Goal: Information Seeking & Learning: Find specific fact

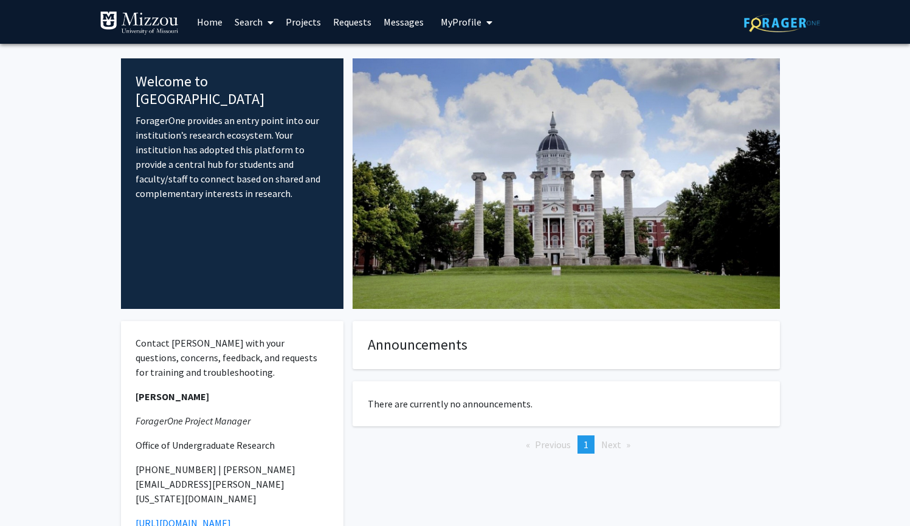
click at [254, 22] on link "Search" at bounding box center [253, 22] width 51 height 43
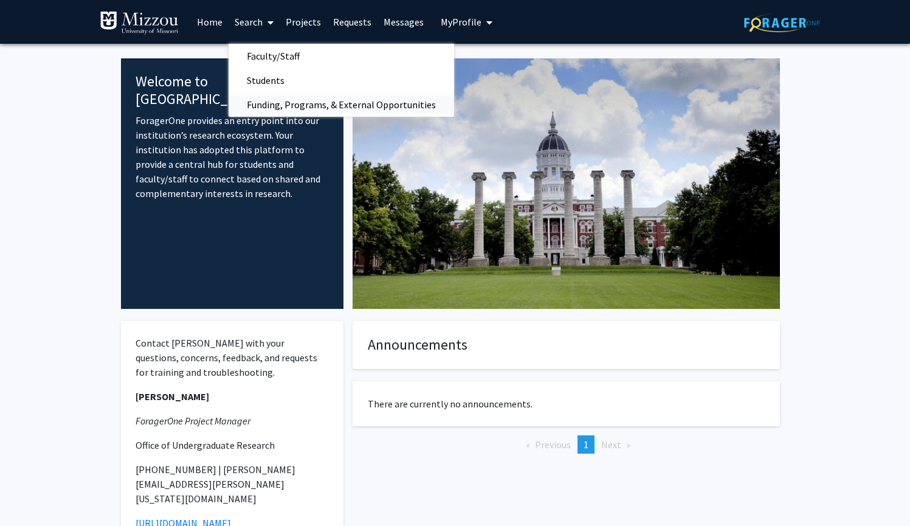
click at [354, 107] on span "Funding, Programs, & External Opportunities" at bounding box center [340, 104] width 225 height 24
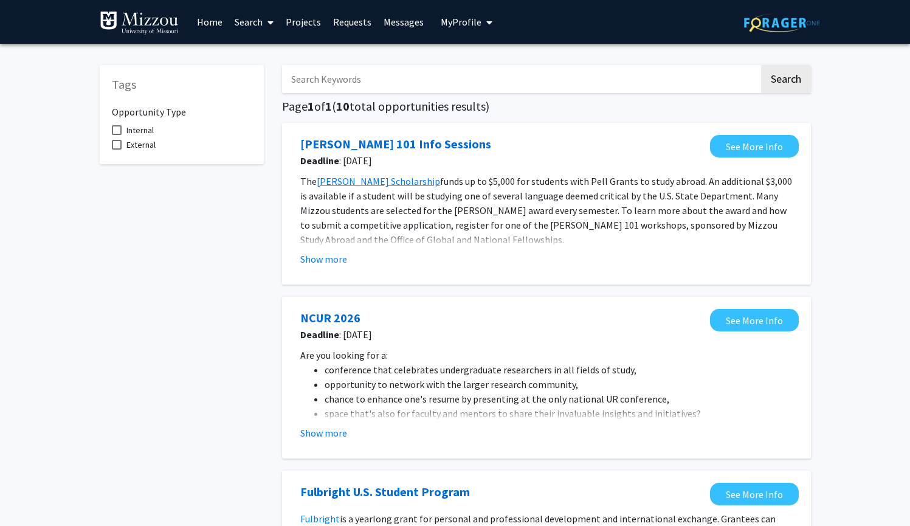
click at [201, 15] on link "Home" at bounding box center [210, 22] width 38 height 43
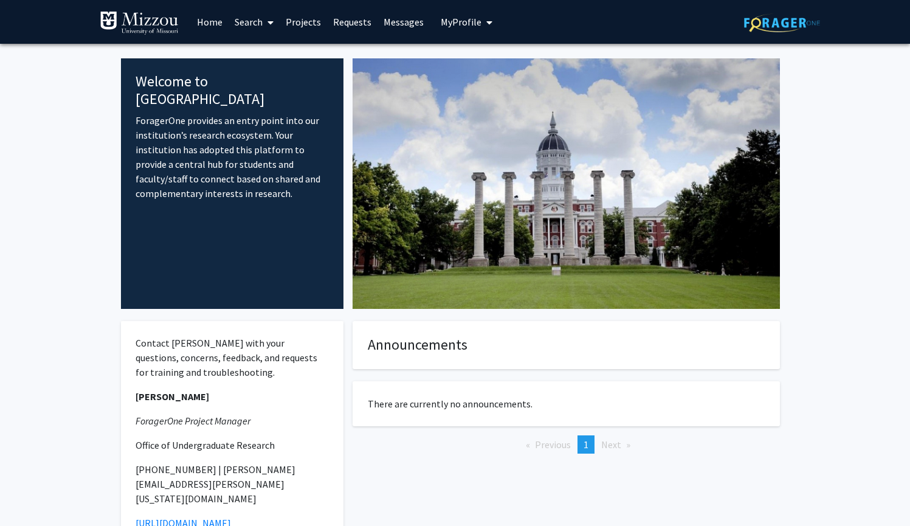
click at [247, 22] on link "Search" at bounding box center [253, 22] width 51 height 43
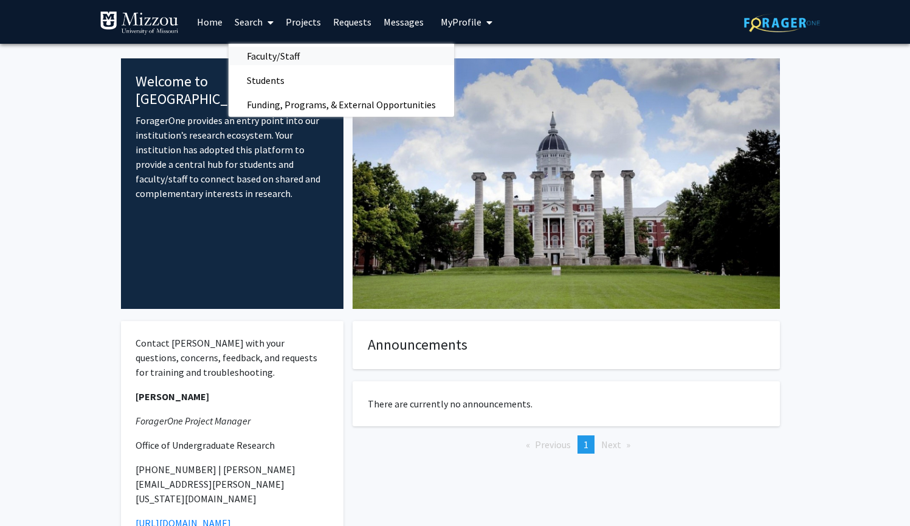
click at [270, 57] on span "Faculty/Staff" at bounding box center [272, 56] width 89 height 24
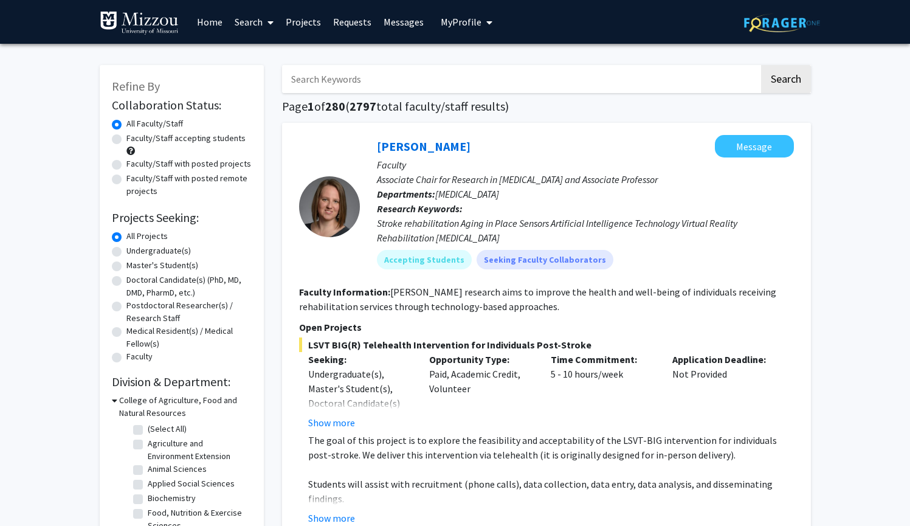
click at [354, 83] on input "Search Keywords" at bounding box center [520, 79] width 477 height 28
click at [761, 65] on button "Search" at bounding box center [786, 79] width 50 height 28
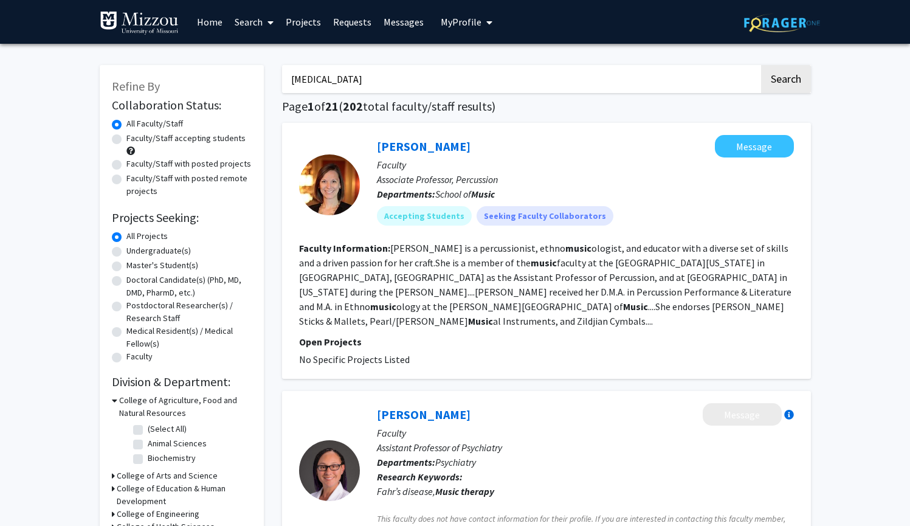
click at [291, 81] on input "[MEDICAL_DATA]" at bounding box center [520, 79] width 477 height 28
click at [355, 73] on input ""[MEDICAL_DATA]" at bounding box center [520, 79] width 477 height 28
click at [357, 77] on input ""[MEDICAL_DATA]" at bounding box center [520, 79] width 477 height 28
type input ""[MEDICAL_DATA]""
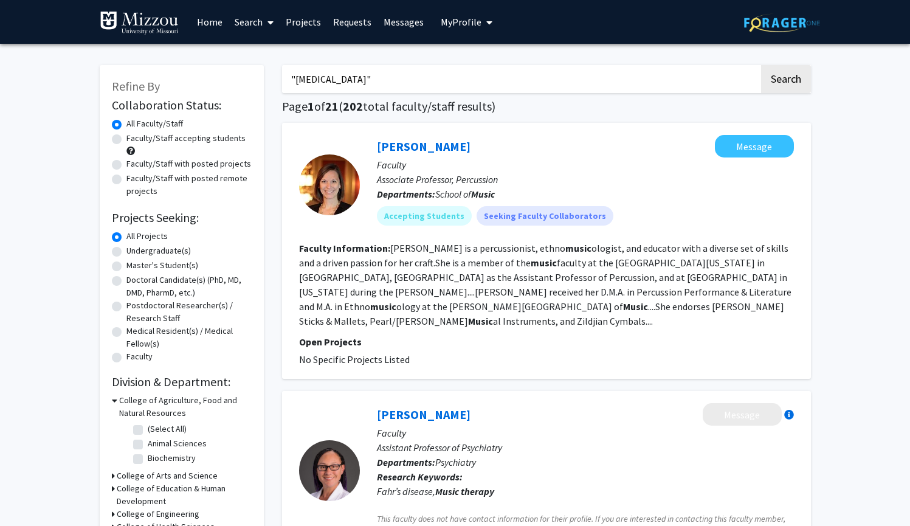
click at [761, 65] on button "Search" at bounding box center [786, 79] width 50 height 28
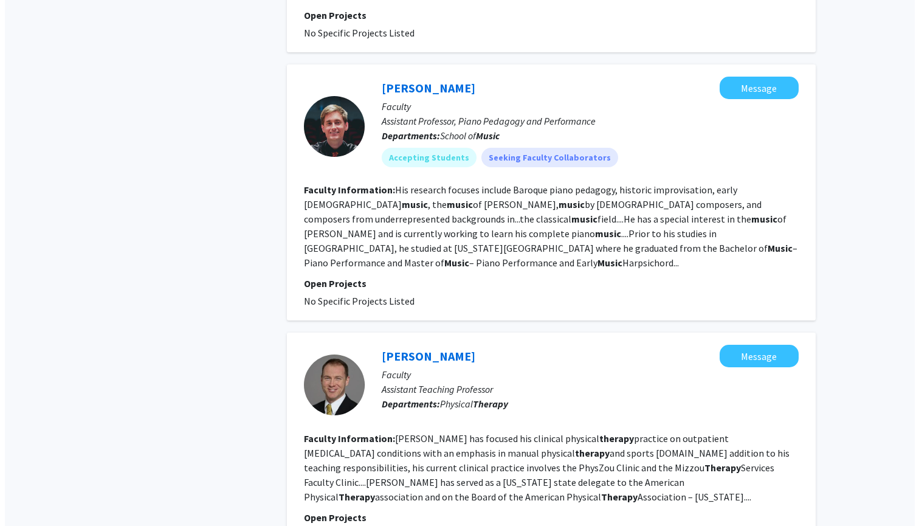
scroll to position [2482, 0]
